Goal: Information Seeking & Learning: Understand process/instructions

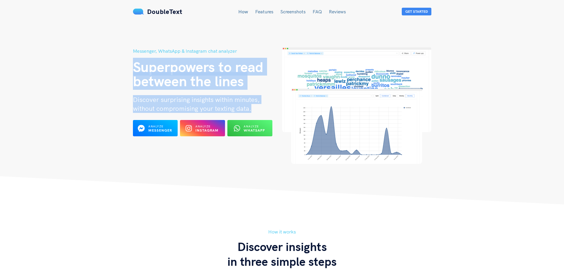
drag, startPoint x: 121, startPoint y: 60, endPoint x: 272, endPoint y: 109, distance: 158.9
click at [272, 109] on header "Messenger, WhatsApp & Instagram chat analyzer Superpowers to read between the l…" at bounding box center [282, 102] width 564 height 204
click at [252, 107] on h2 "Discover surprising insights within minutes, without compromising your texting …" at bounding box center [207, 104] width 149 height 18
click at [236, 106] on span "without compromising your texting data." at bounding box center [192, 108] width 118 height 8
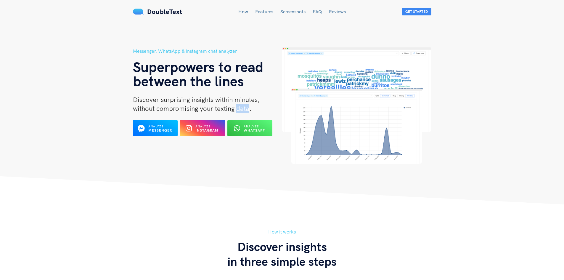
click at [236, 106] on span "without compromising your texting data." at bounding box center [192, 108] width 118 height 8
click at [247, 92] on div "Messenger, WhatsApp & Instagram chat analyzer Superpowers to read between the l…" at bounding box center [207, 105] width 149 height 116
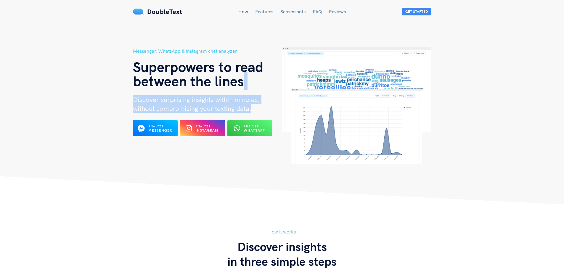
drag, startPoint x: 258, startPoint y: 87, endPoint x: 253, endPoint y: 112, distance: 24.8
click at [253, 112] on div "Messenger, WhatsApp & Instagram chat analyzer Superpowers to read between the l…" at bounding box center [207, 105] width 149 height 116
click at [253, 112] on h2 "Discover surprising insights within minutes, without compromising your texting …" at bounding box center [207, 104] width 149 height 18
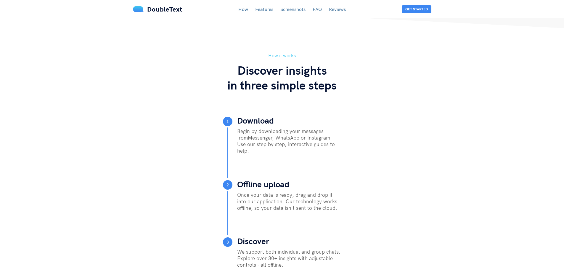
scroll to position [178, 0]
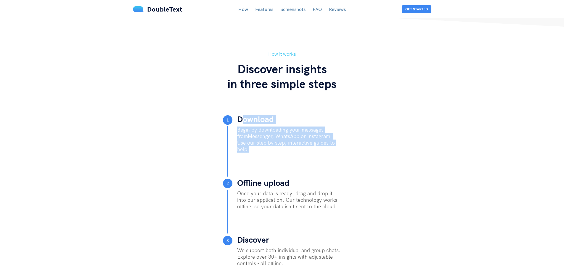
drag, startPoint x: 241, startPoint y: 119, endPoint x: 330, endPoint y: 147, distance: 94.1
click at [330, 147] on div "Download Begin by downloading your messages from Messenger, WhatsApp or Instagr…" at bounding box center [289, 138] width 104 height 46
click at [330, 147] on div "Begin by downloading your messages from Messenger, WhatsApp or Instagram . Use …" at bounding box center [289, 143] width 104 height 35
drag, startPoint x: 334, startPoint y: 144, endPoint x: 232, endPoint y: 122, distance: 104.2
click at [232, 122] on div "1 Download Begin by downloading your messages from Messenger, WhatsApp or Insta…" at bounding box center [282, 138] width 118 height 46
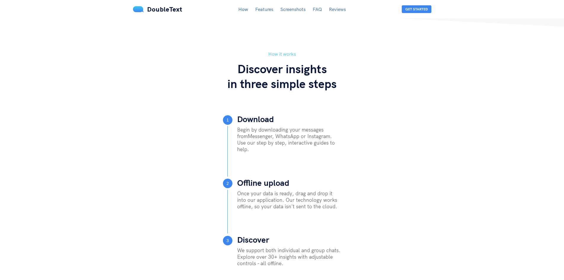
click at [232, 122] on span "1" at bounding box center [227, 119] width 9 height 9
